Goal: Transaction & Acquisition: Purchase product/service

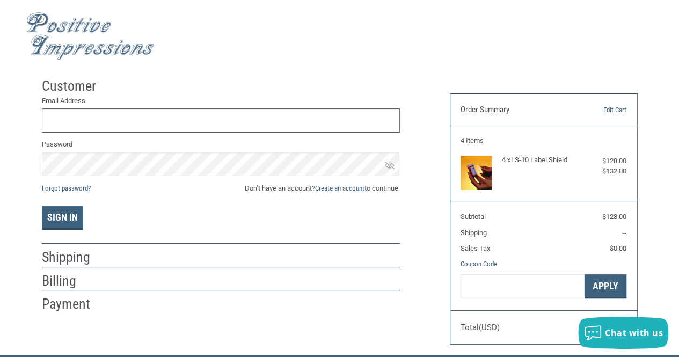
scroll to position [1, 0]
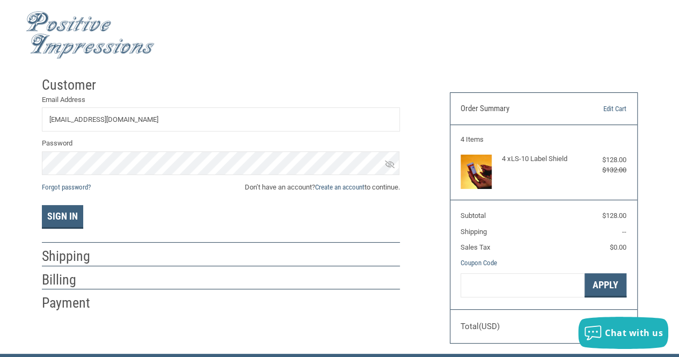
click at [390, 163] on icon at bounding box center [390, 164] width 10 height 8
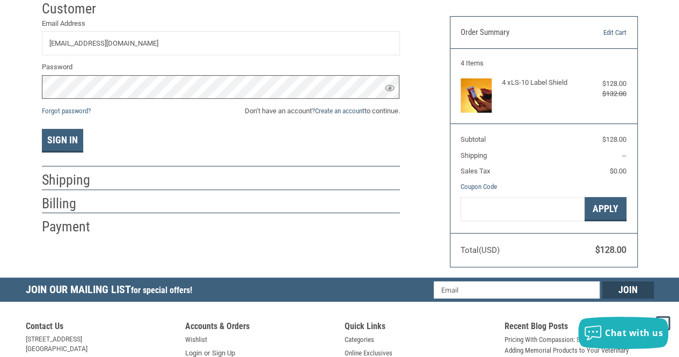
scroll to position [55, 0]
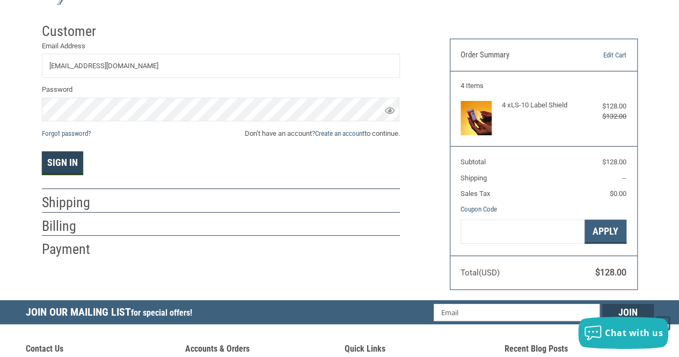
click at [62, 168] on button "Sign In" at bounding box center [62, 163] width 41 height 24
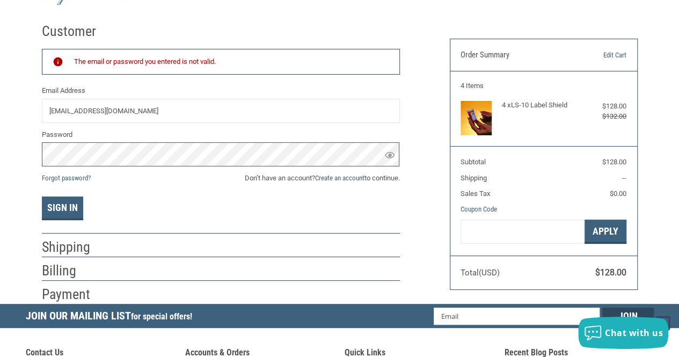
click at [14, 146] on div "Customer Returning Customer The email or password you entered is not valid. Ema…" at bounding box center [339, 161] width 679 height 286
click at [58, 209] on button "Sign In" at bounding box center [62, 209] width 41 height 24
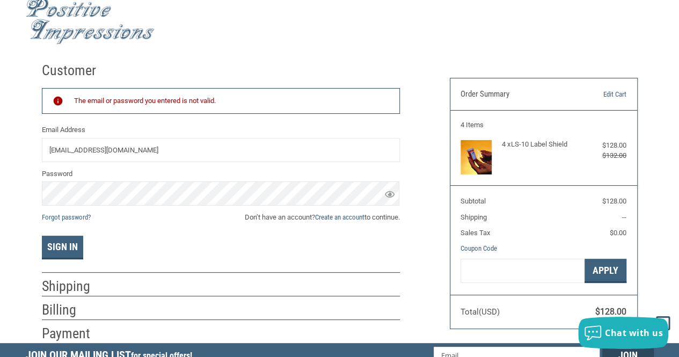
scroll to position [1, 0]
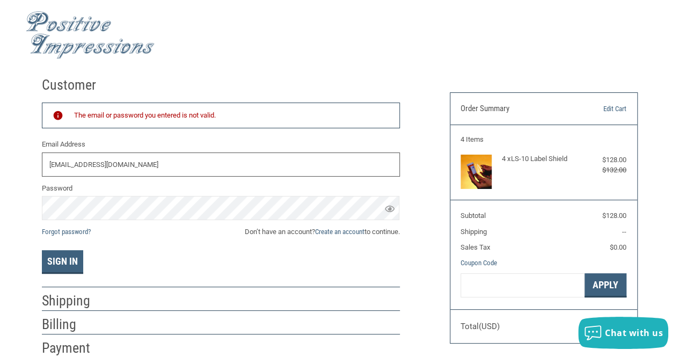
drag, startPoint x: 136, startPoint y: 166, endPoint x: -49, endPoint y: 156, distance: 185.0
click at [0, 156] on html ".st0{fill:#4D4D4D;} Created with Sketch. Created with Sketch. .st0{display:none…" at bounding box center [339, 307] width 679 height 616
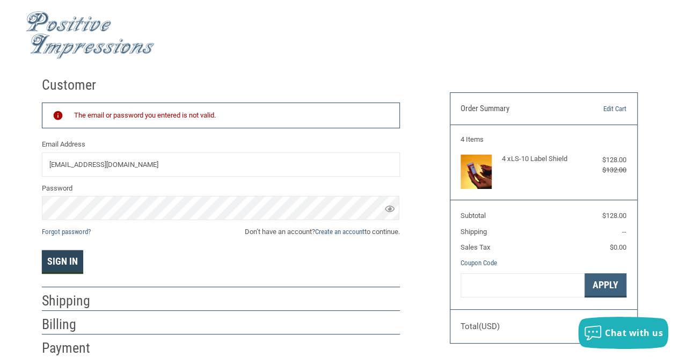
click at [67, 264] on button "Sign In" at bounding box center [62, 262] width 41 height 24
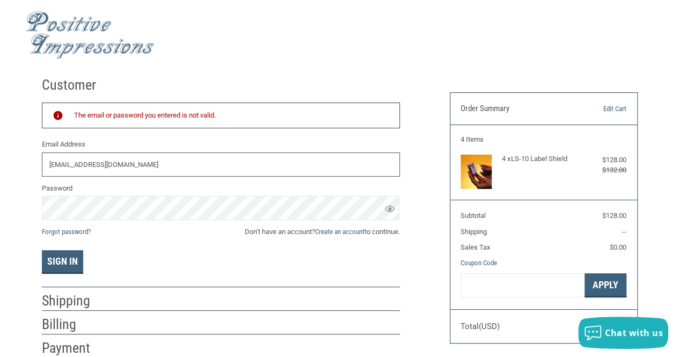
drag, startPoint x: 145, startPoint y: 161, endPoint x: -98, endPoint y: 163, distance: 243.3
click at [0, 163] on html ".st0{fill:#4D4D4D;} Created with Sketch. Created with Sketch. .st0{display:none…" at bounding box center [339, 307] width 679 height 616
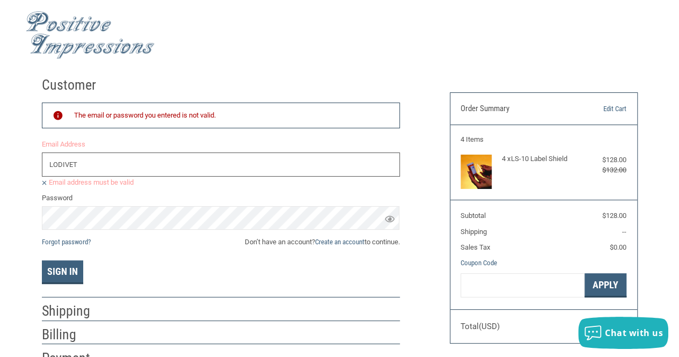
type input "[EMAIL_ADDRESS][DOMAIN_NAME]"
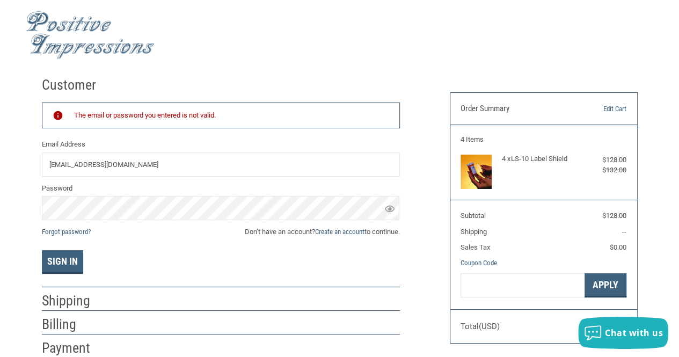
click at [115, 242] on div "The email or password you entered is not valid. Email Address [EMAIL_ADDRESS][D…" at bounding box center [221, 188] width 358 height 171
click at [0, 211] on html ".st0{fill:#4D4D4D;} Created with Sketch. Created with Sketch. .st0{display:none…" at bounding box center [339, 307] width 679 height 616
click at [66, 260] on button "Sign In" at bounding box center [62, 262] width 41 height 24
click at [141, 255] on div "Sign In" at bounding box center [221, 262] width 358 height 24
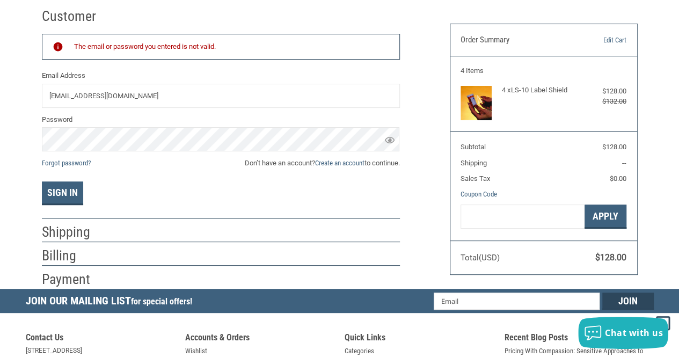
scroll to position [0, 0]
